Goal: Information Seeking & Learning: Understand process/instructions

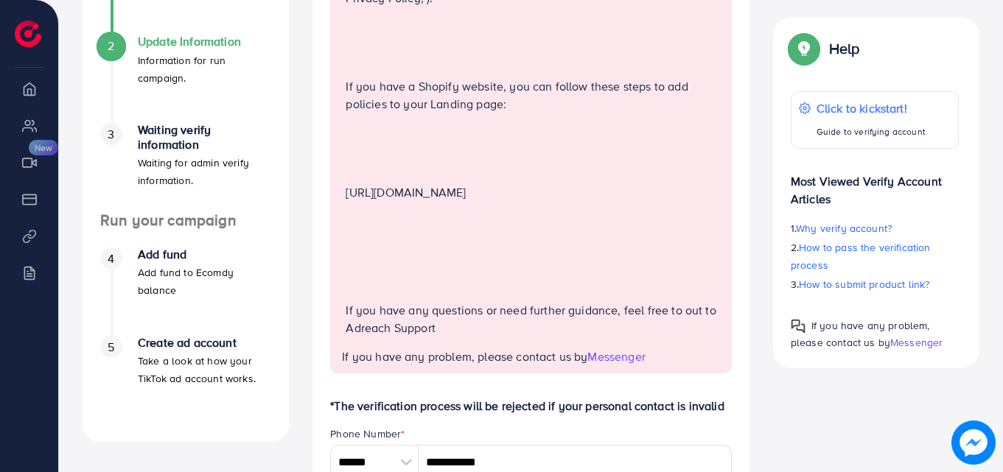
scroll to position [368, 0]
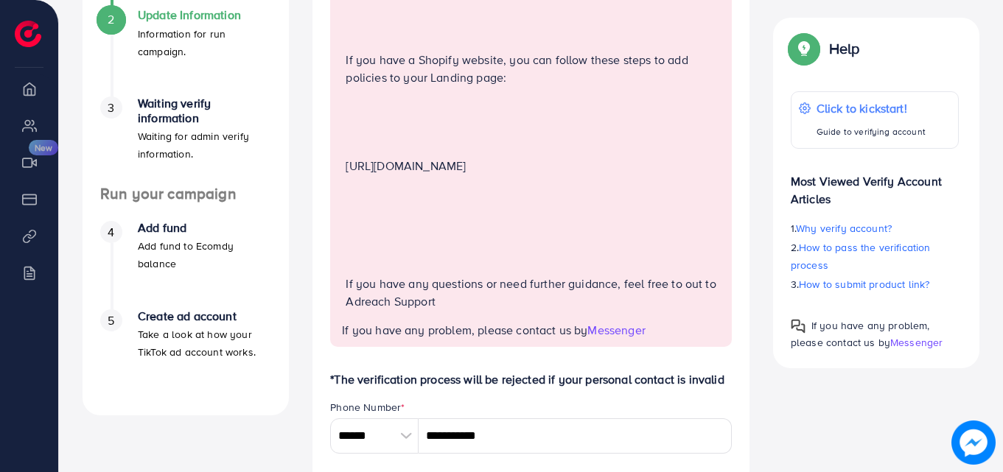
click at [632, 338] on span "Messenger" at bounding box center [615, 330] width 57 height 16
click at [867, 105] on p "Click to kickstart!" at bounding box center [870, 108] width 110 height 18
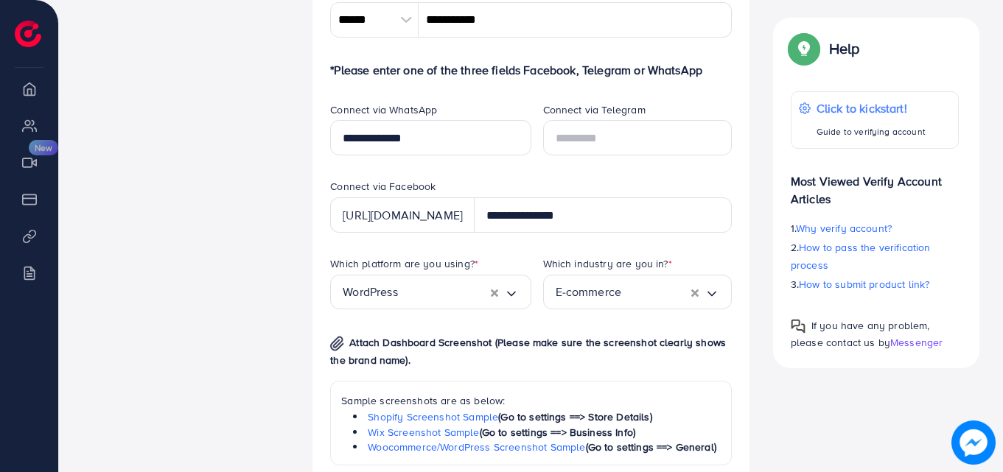
scroll to position [884, 0]
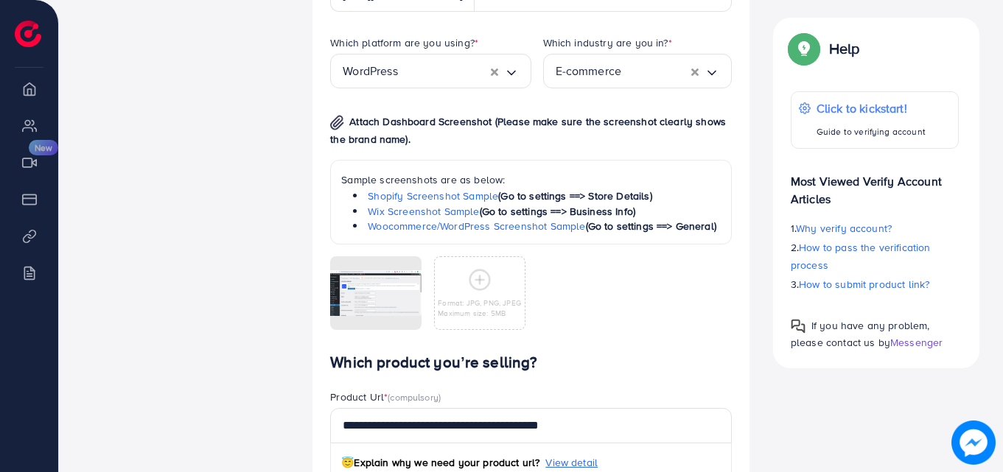
scroll to position [1031, 0]
